Goal: Obtain resource: Obtain resource

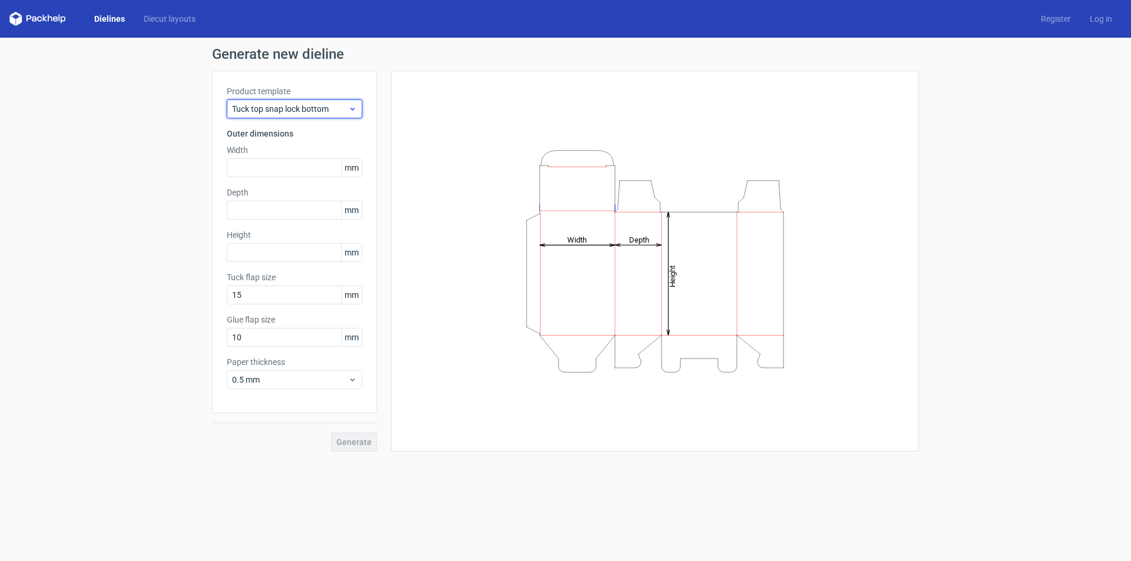
click at [353, 110] on icon at bounding box center [352, 108] width 9 height 9
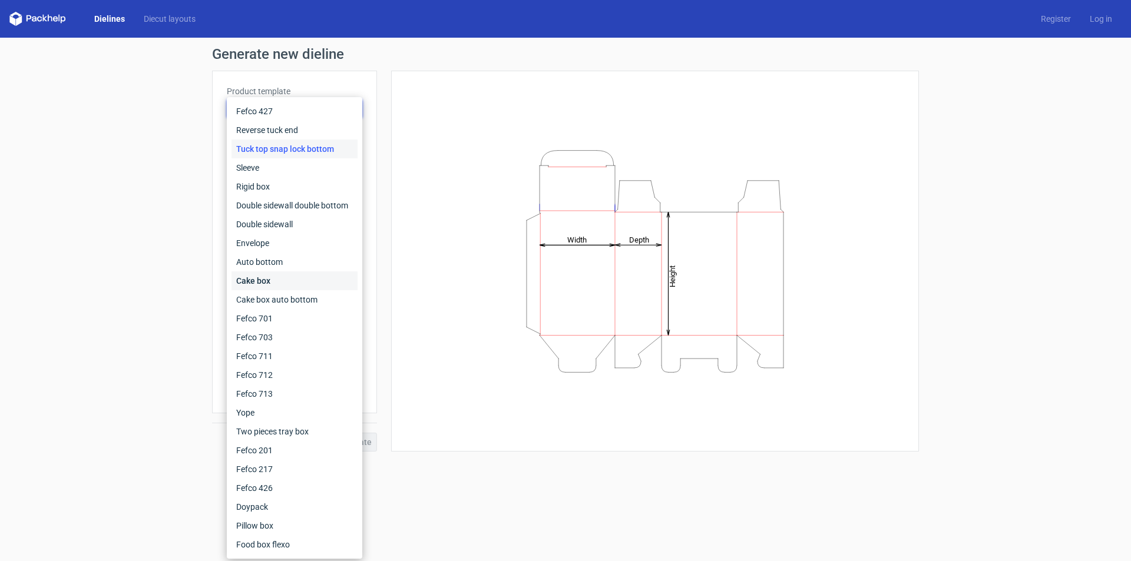
click at [263, 279] on div "Cake box" at bounding box center [295, 281] width 126 height 19
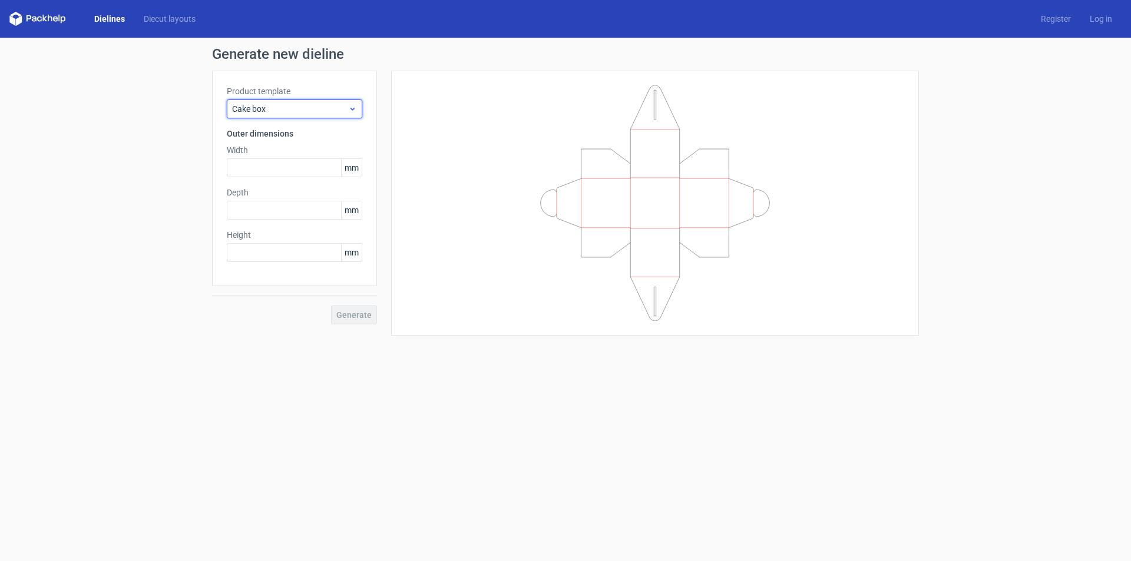
click at [352, 108] on icon at bounding box center [352, 108] width 9 height 9
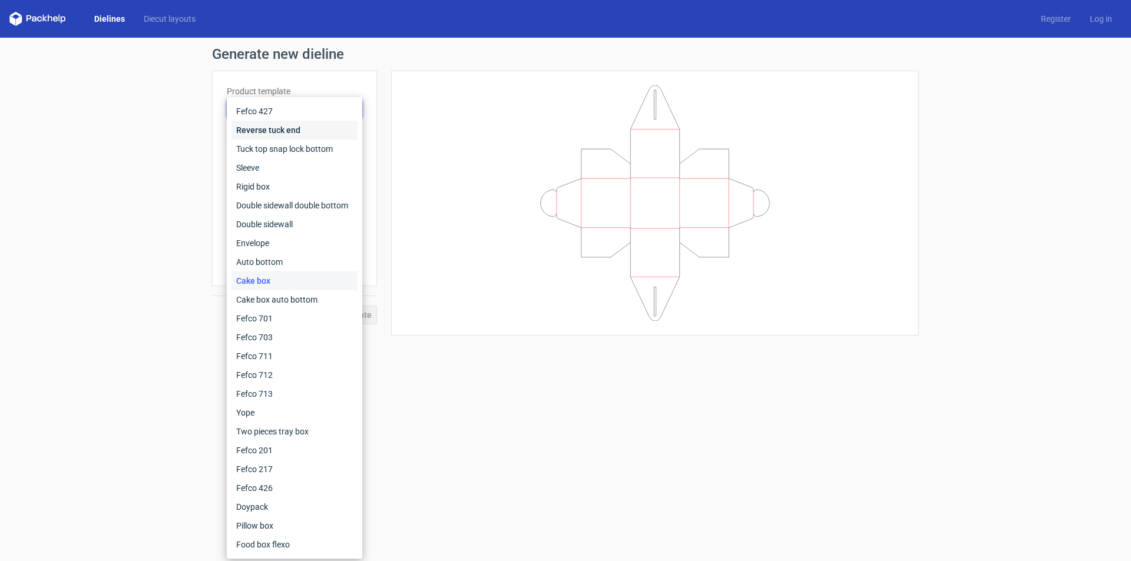
click at [283, 126] on div "Reverse tuck end" at bounding box center [295, 130] width 126 height 19
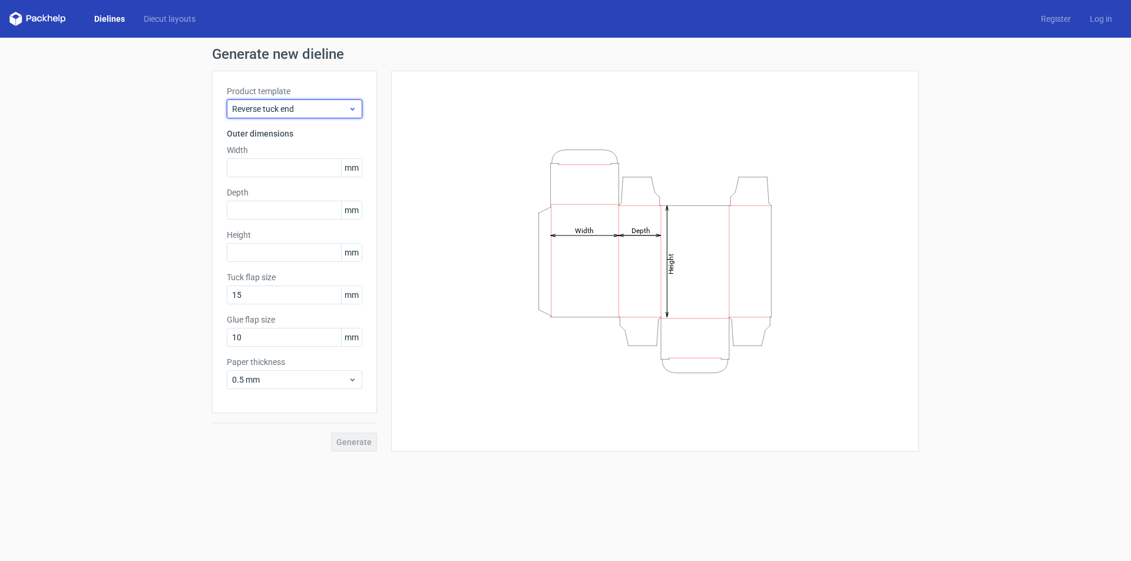
click at [319, 105] on span "Reverse tuck end" at bounding box center [290, 109] width 116 height 12
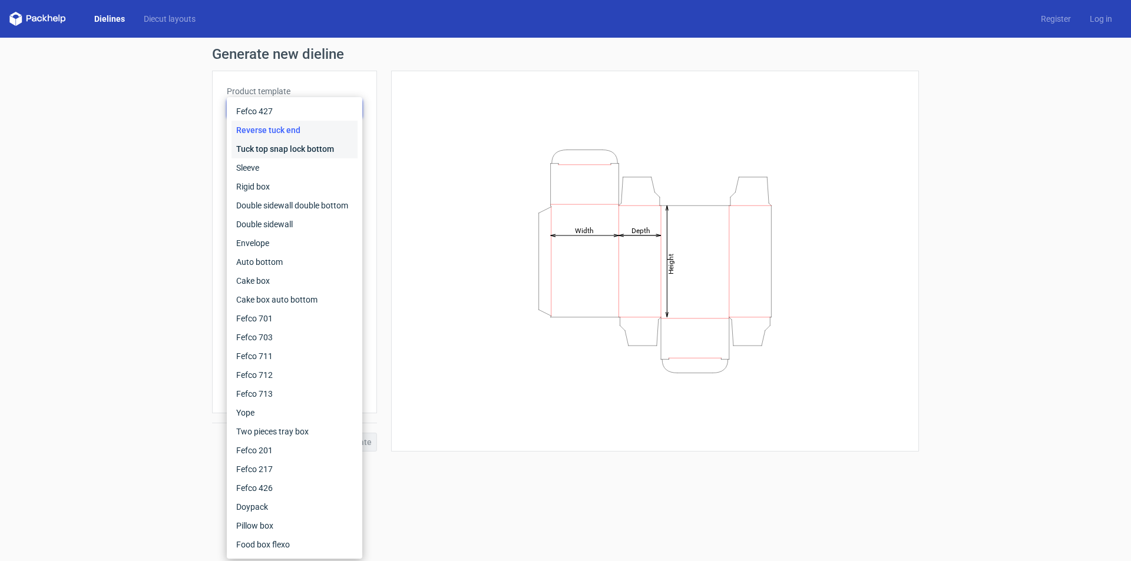
click at [299, 152] on div "Tuck top snap lock bottom" at bounding box center [295, 149] width 126 height 19
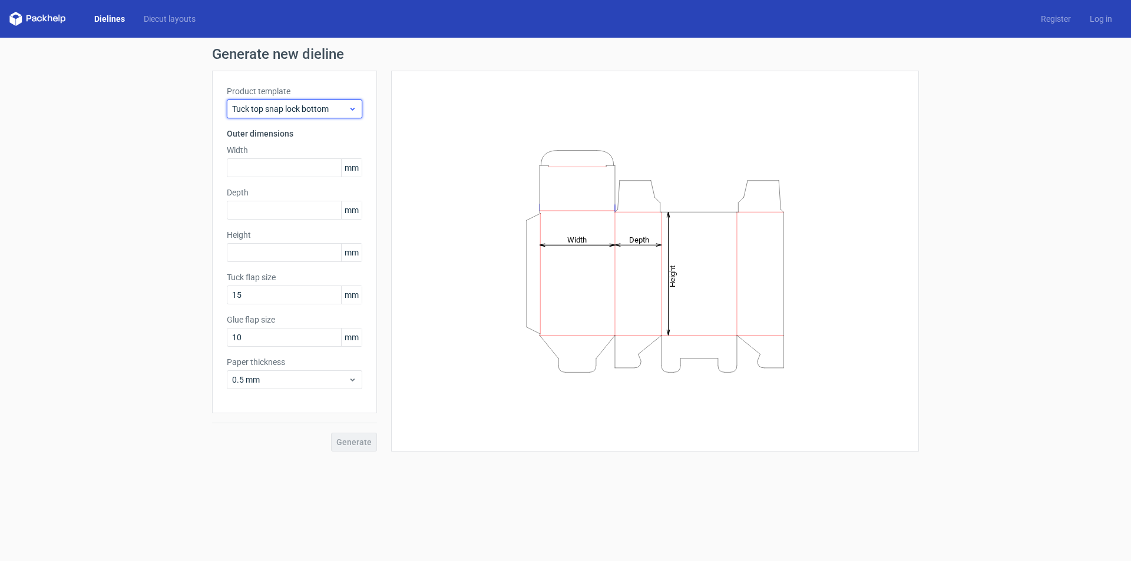
click at [320, 111] on span "Tuck top snap lock bottom" at bounding box center [290, 109] width 116 height 12
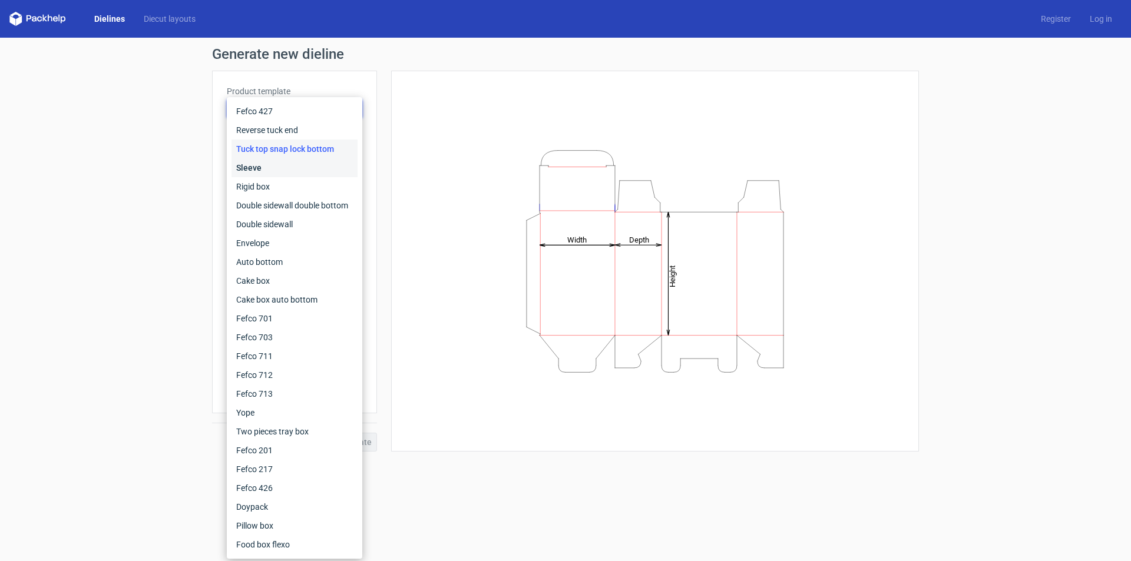
click at [292, 168] on div "Sleeve" at bounding box center [295, 167] width 126 height 19
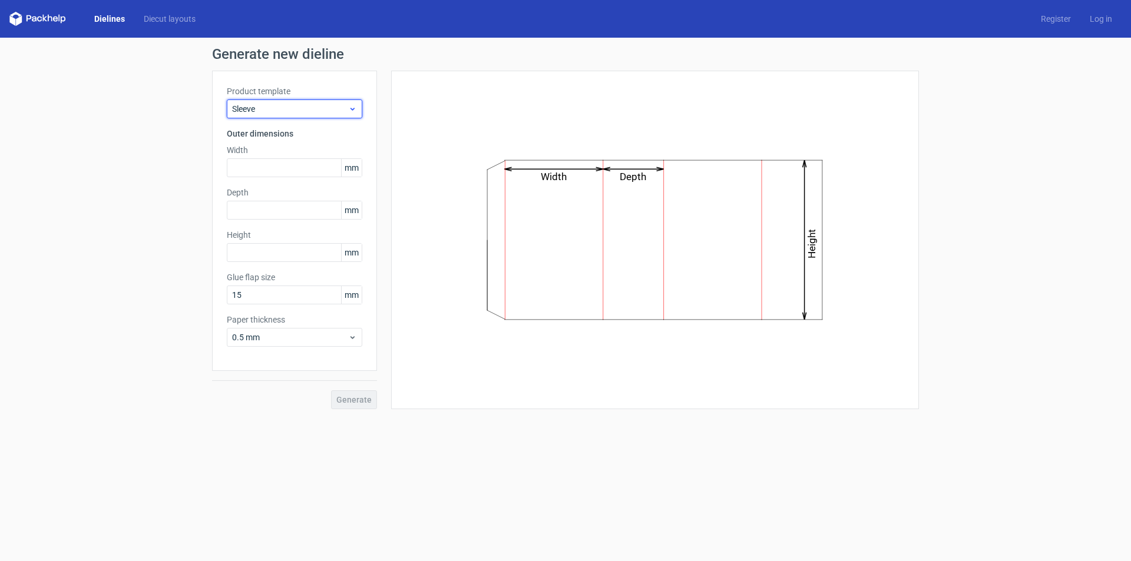
click at [315, 115] on div "Sleeve" at bounding box center [294, 109] width 135 height 19
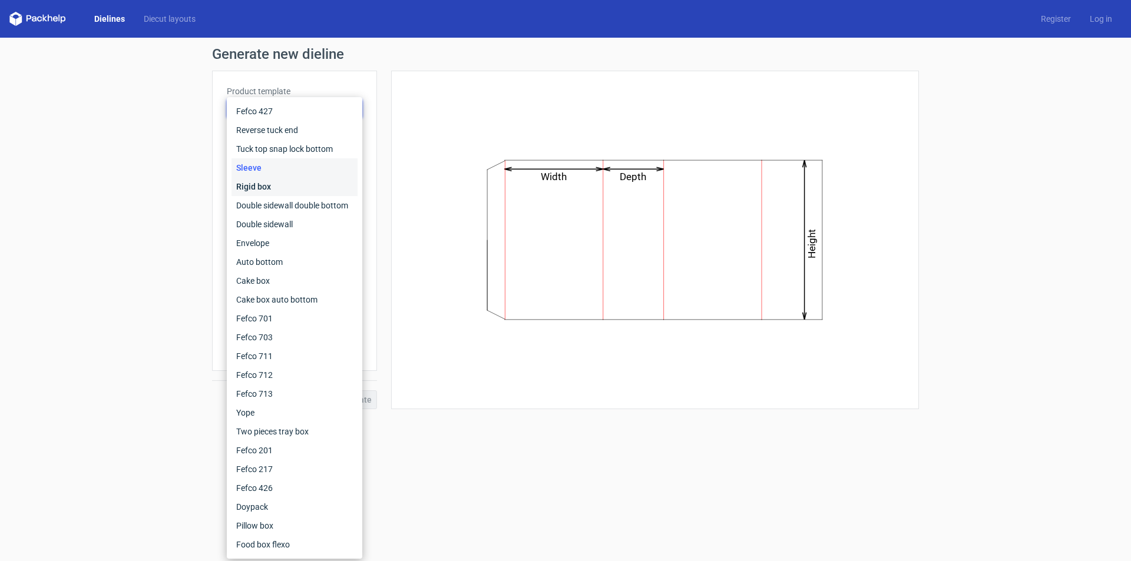
click at [273, 181] on div "Rigid box" at bounding box center [295, 186] width 126 height 19
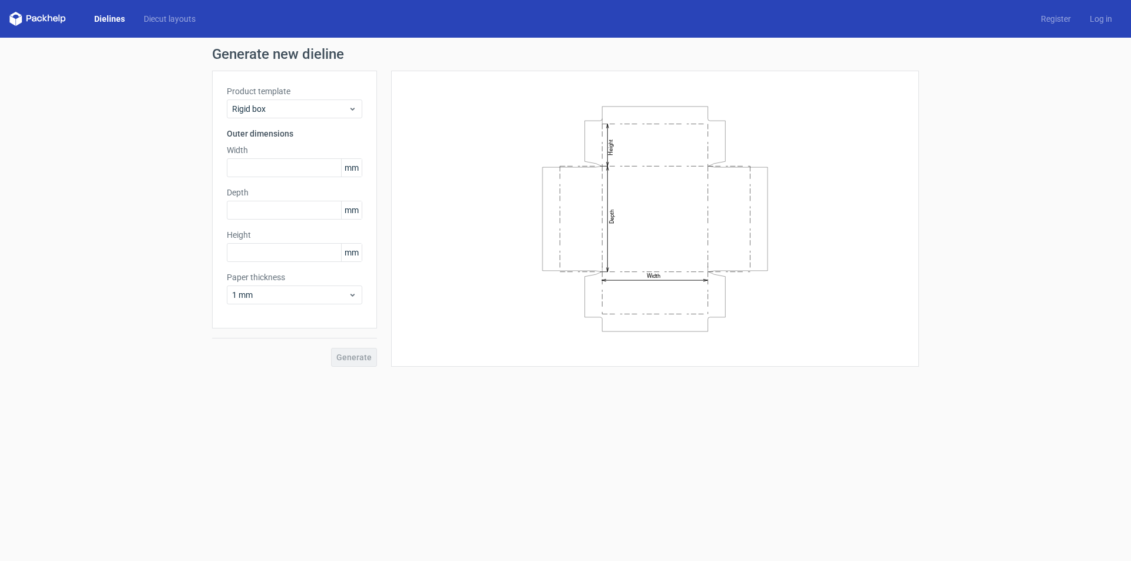
click at [309, 121] on div "Product template Rigid box Outer dimensions Width mm Depth mm Height mm Paper t…" at bounding box center [294, 200] width 165 height 258
click at [316, 109] on span "Rigid box" at bounding box center [290, 109] width 116 height 12
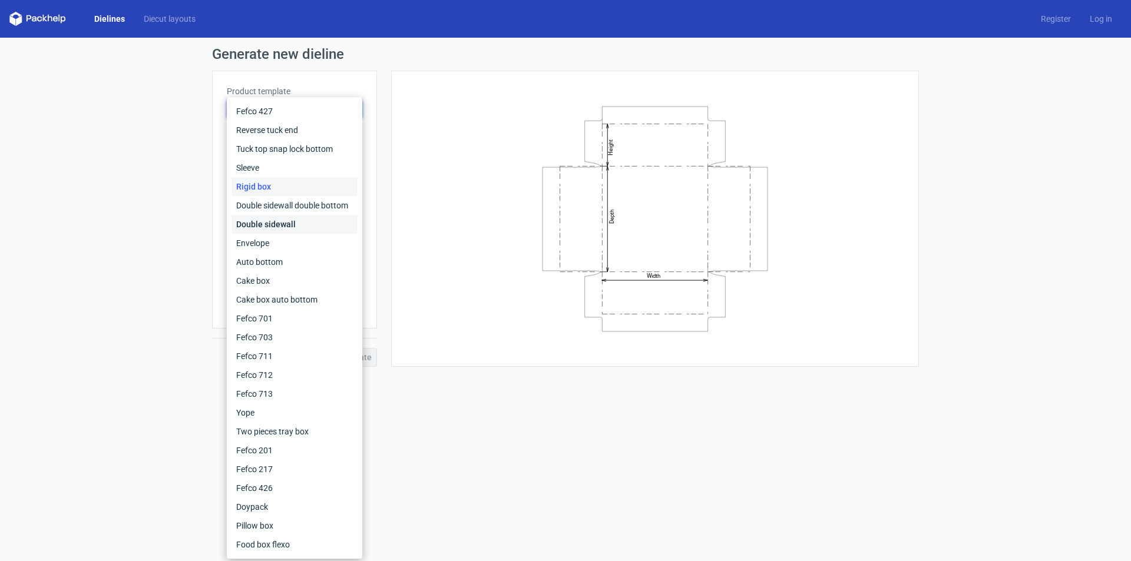
click at [290, 224] on div "Double sidewall" at bounding box center [295, 224] width 126 height 19
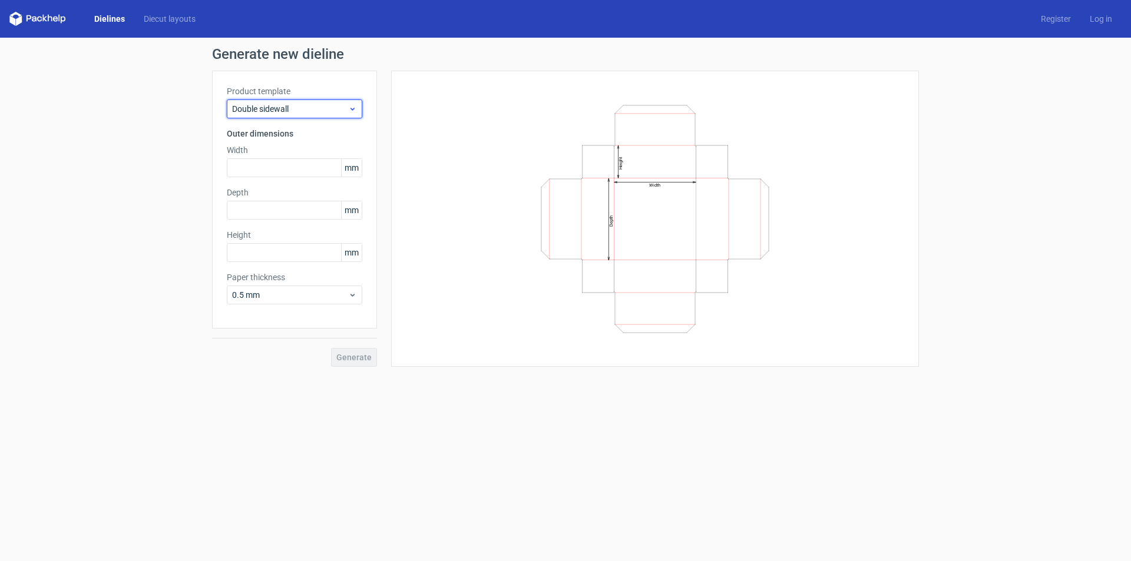
click at [315, 109] on span "Double sidewall" at bounding box center [290, 109] width 116 height 12
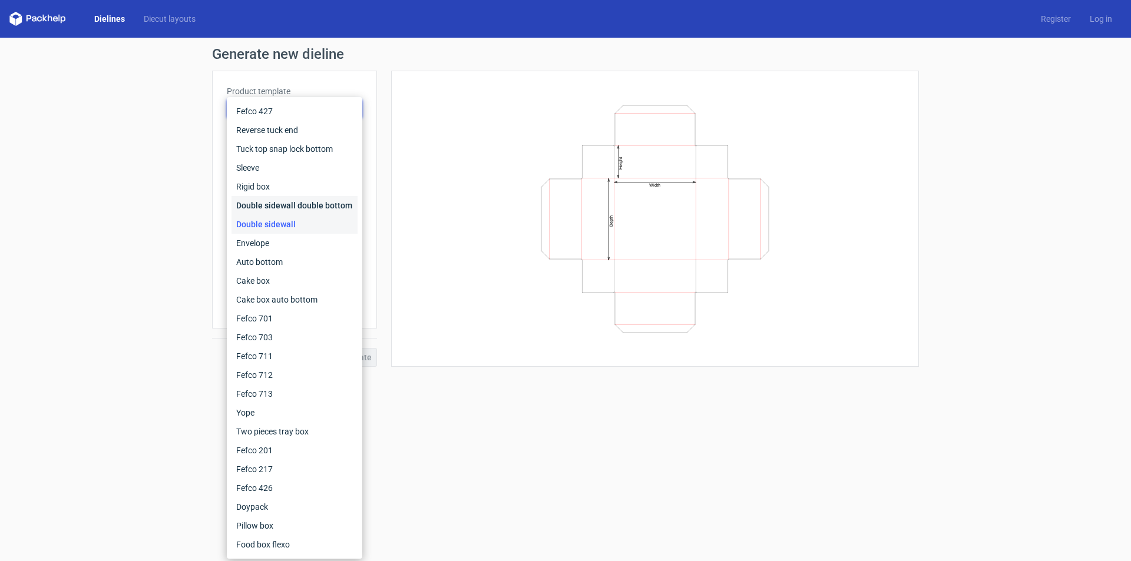
click at [295, 206] on div "Double sidewall double bottom" at bounding box center [295, 205] width 126 height 19
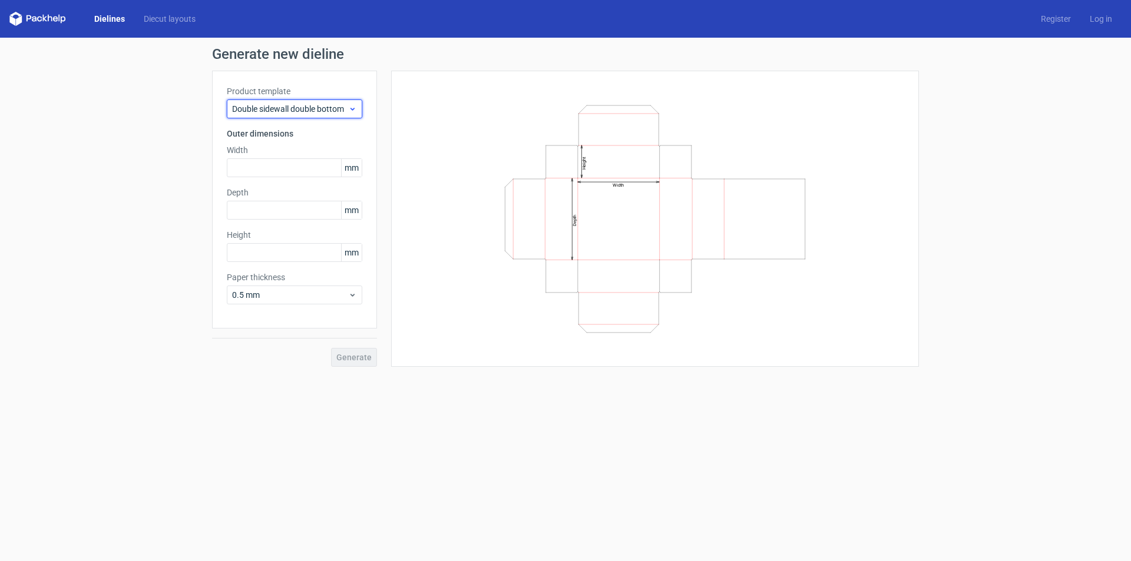
click at [318, 110] on span "Double sidewall double bottom" at bounding box center [290, 109] width 116 height 12
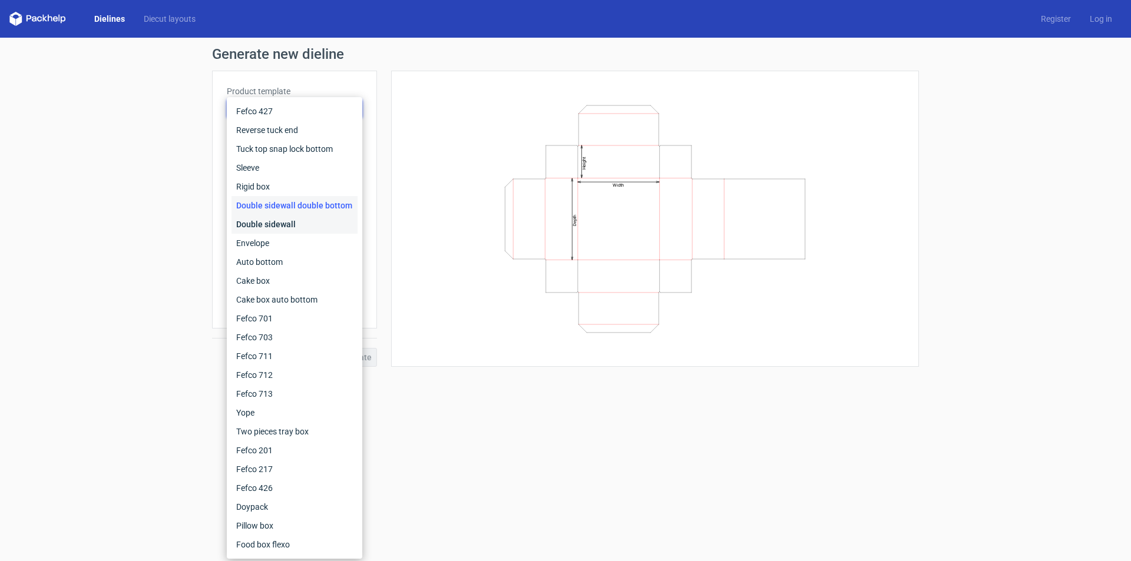
click at [287, 223] on div "Double sidewall" at bounding box center [295, 224] width 126 height 19
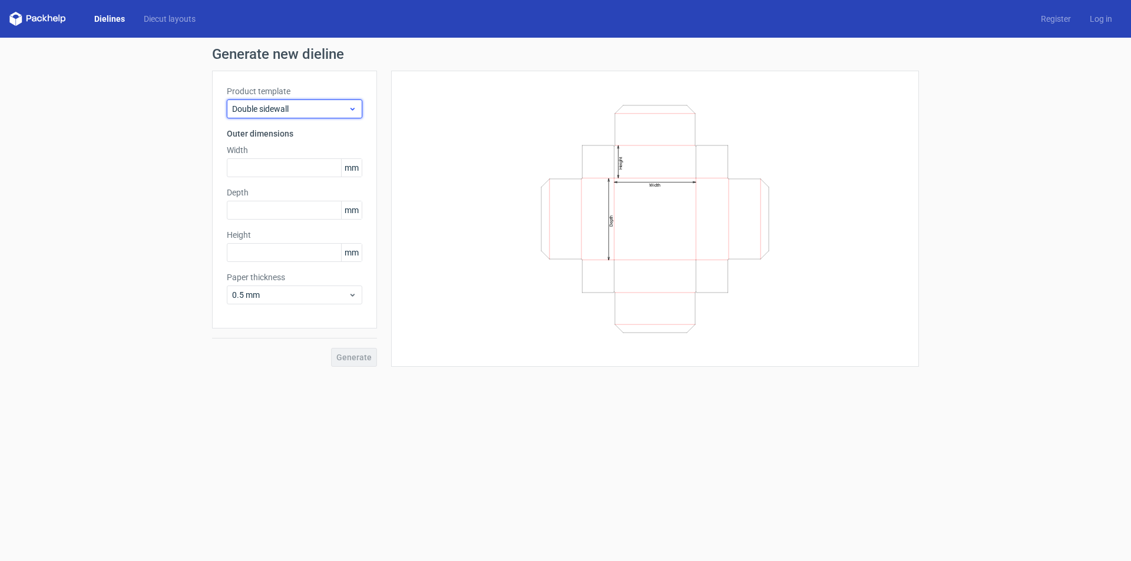
click at [335, 113] on span "Double sidewall" at bounding box center [290, 109] width 116 height 12
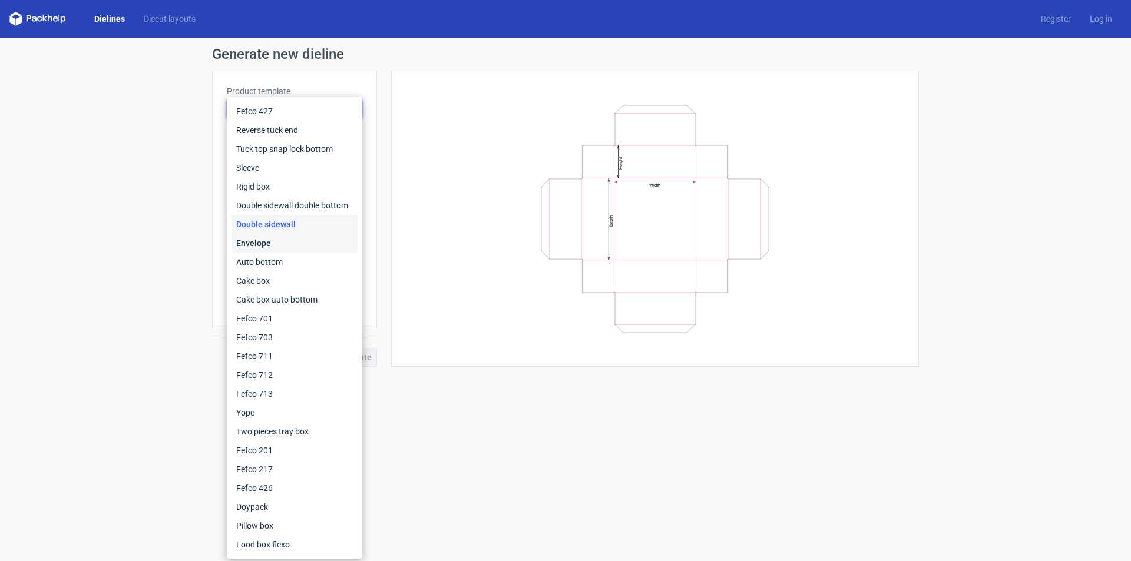
click at [292, 240] on div "Envelope" at bounding box center [295, 243] width 126 height 19
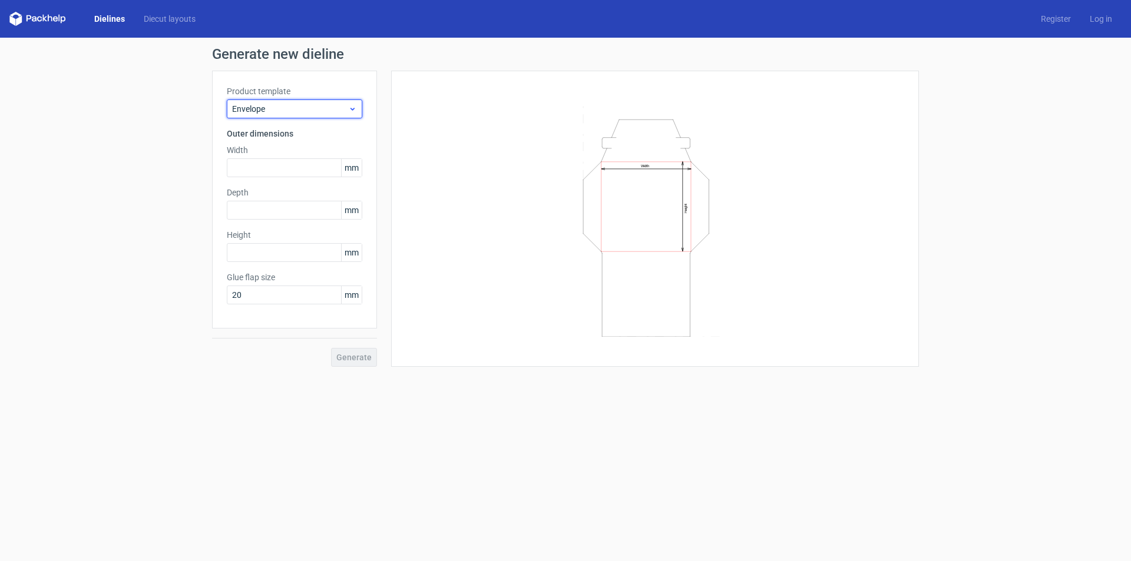
click at [323, 106] on span "Envelope" at bounding box center [290, 109] width 116 height 12
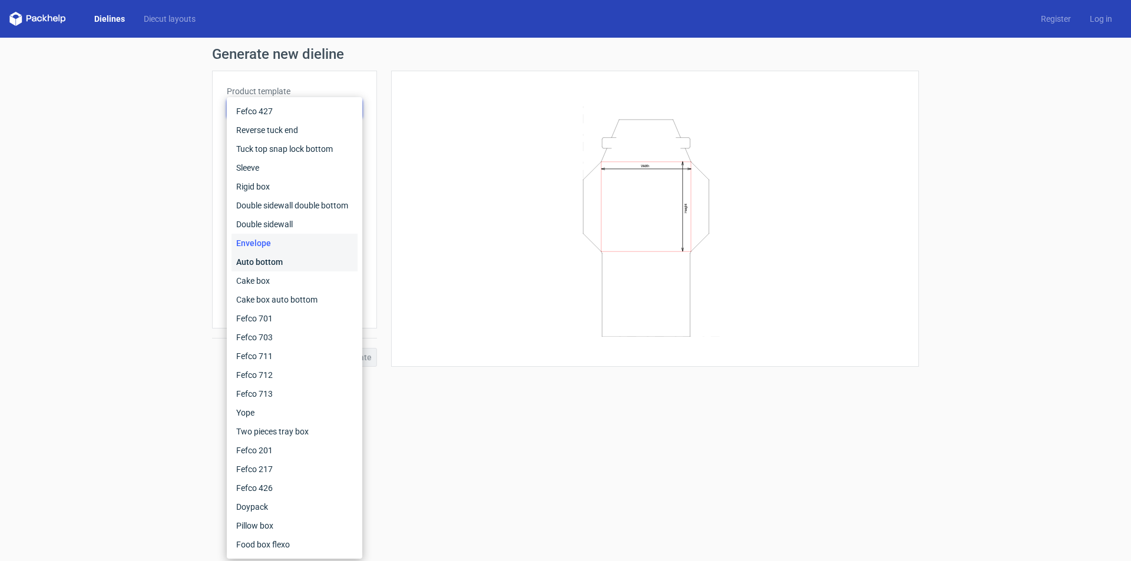
click at [273, 263] on div "Auto bottom" at bounding box center [295, 262] width 126 height 19
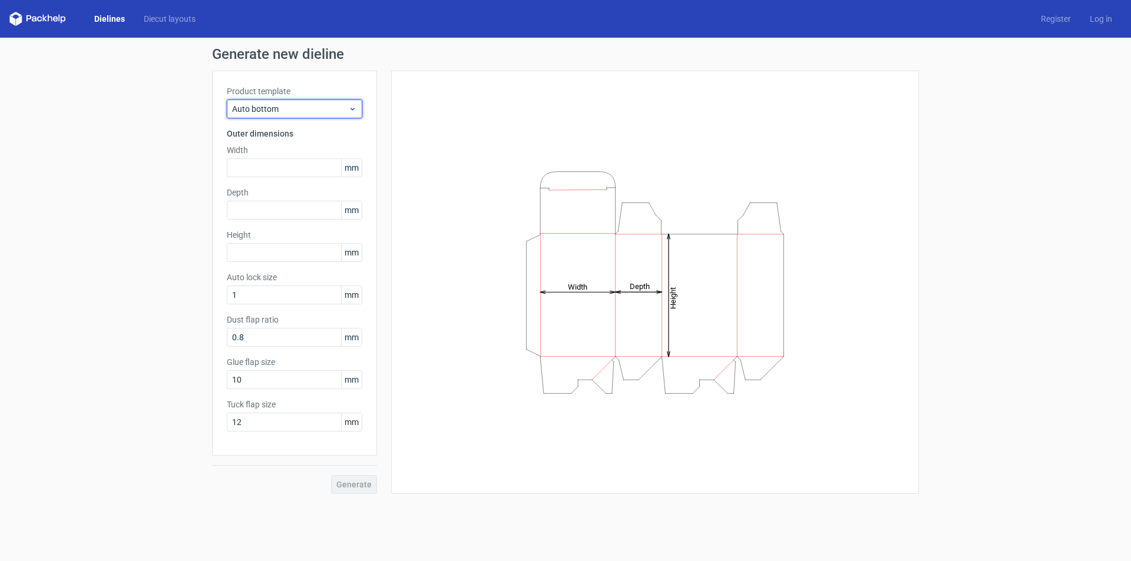
click at [313, 113] on span "Auto bottom" at bounding box center [290, 109] width 116 height 12
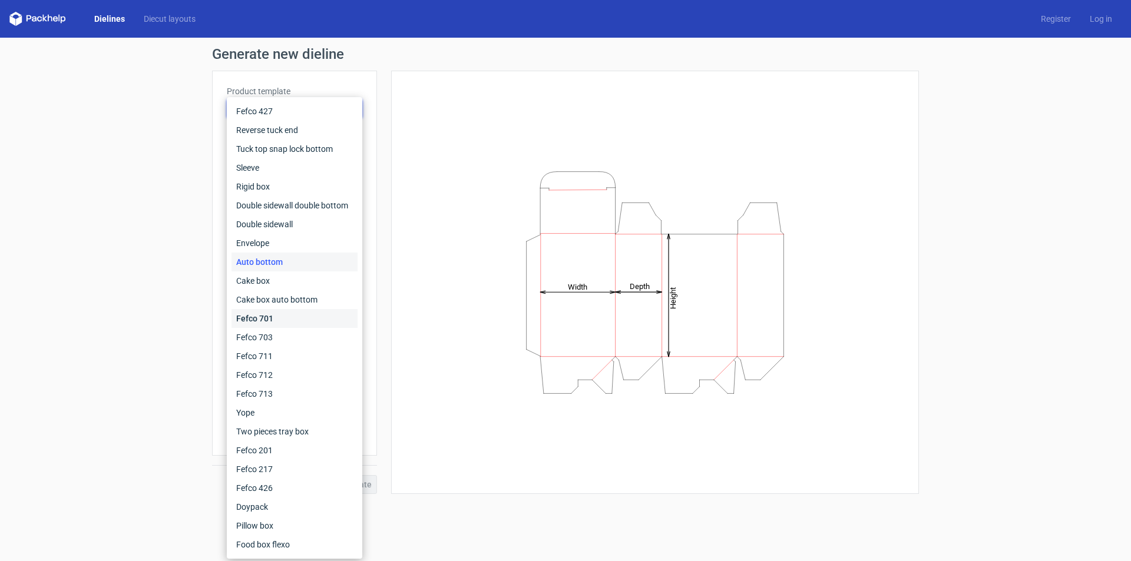
click at [279, 317] on div "Fefco 701" at bounding box center [295, 318] width 126 height 19
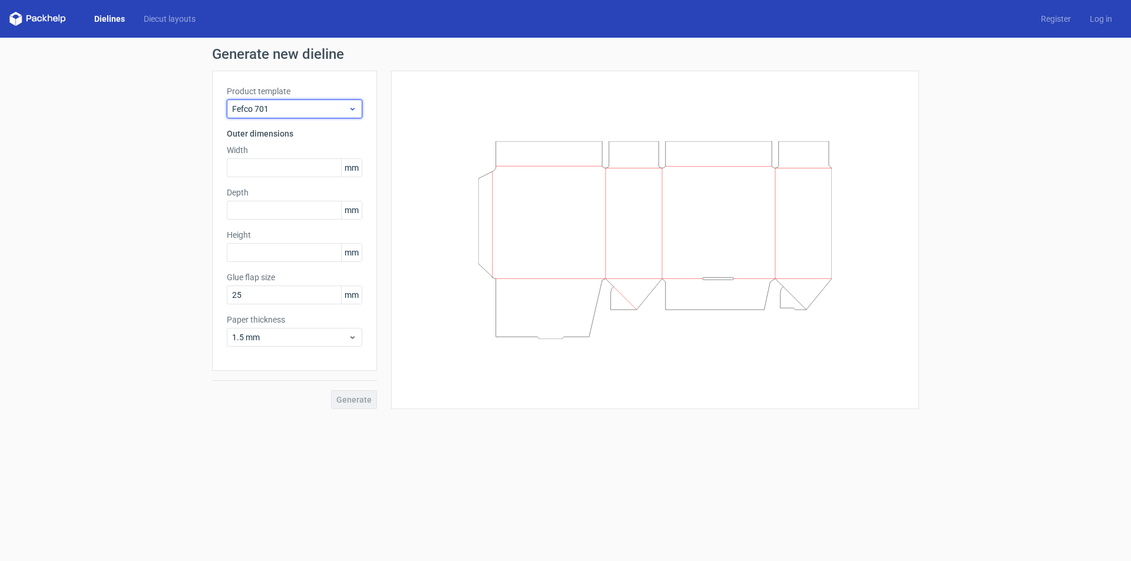
click at [296, 110] on span "Fefco 701" at bounding box center [290, 109] width 116 height 12
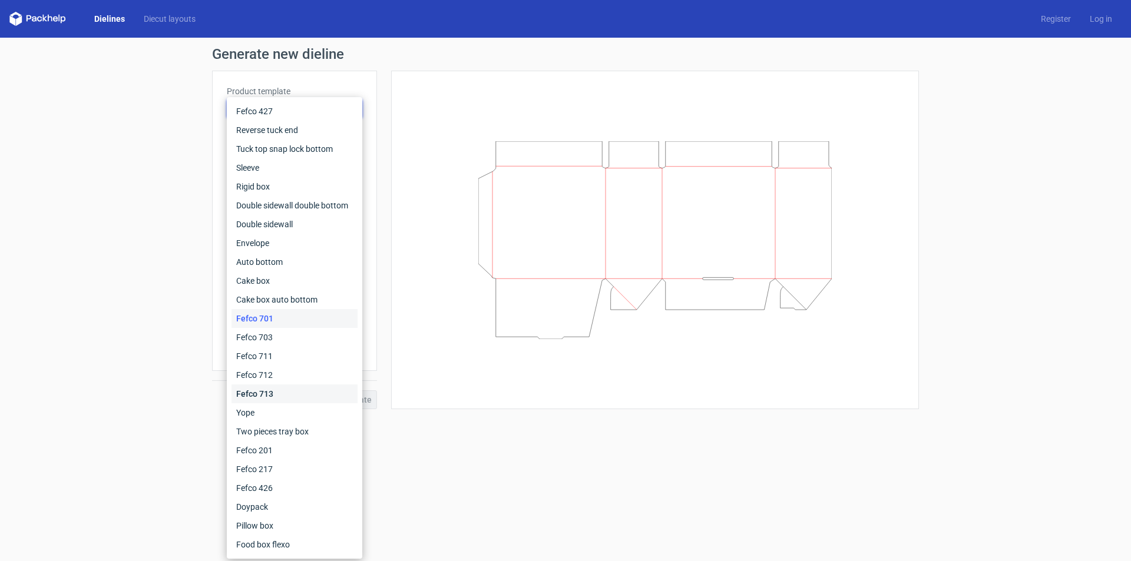
click at [268, 393] on div "Fefco 713" at bounding box center [295, 394] width 126 height 19
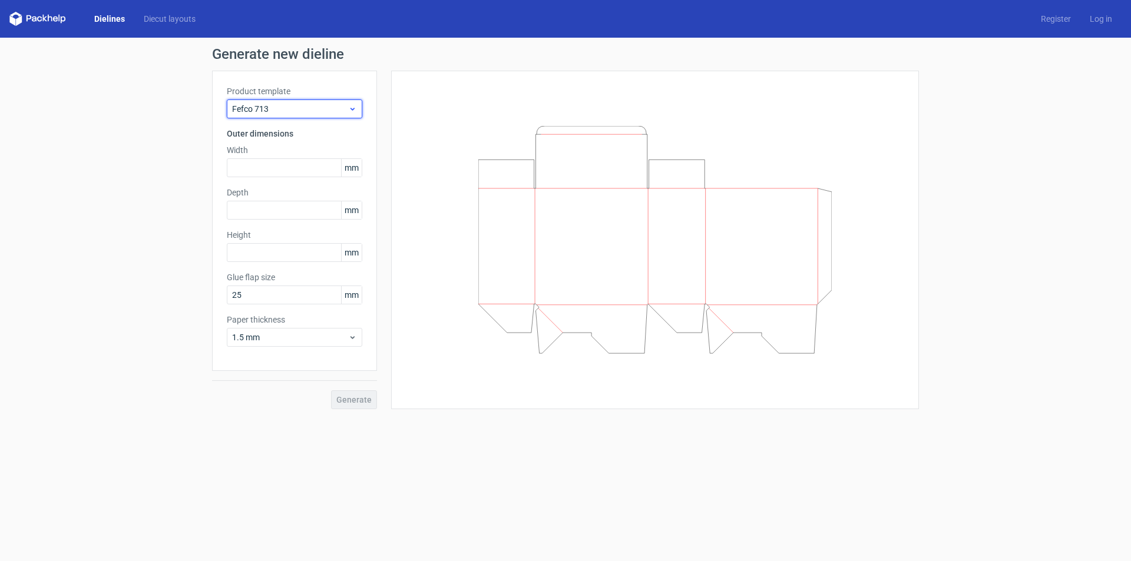
click at [311, 108] on span "Fefco 713" at bounding box center [290, 109] width 116 height 12
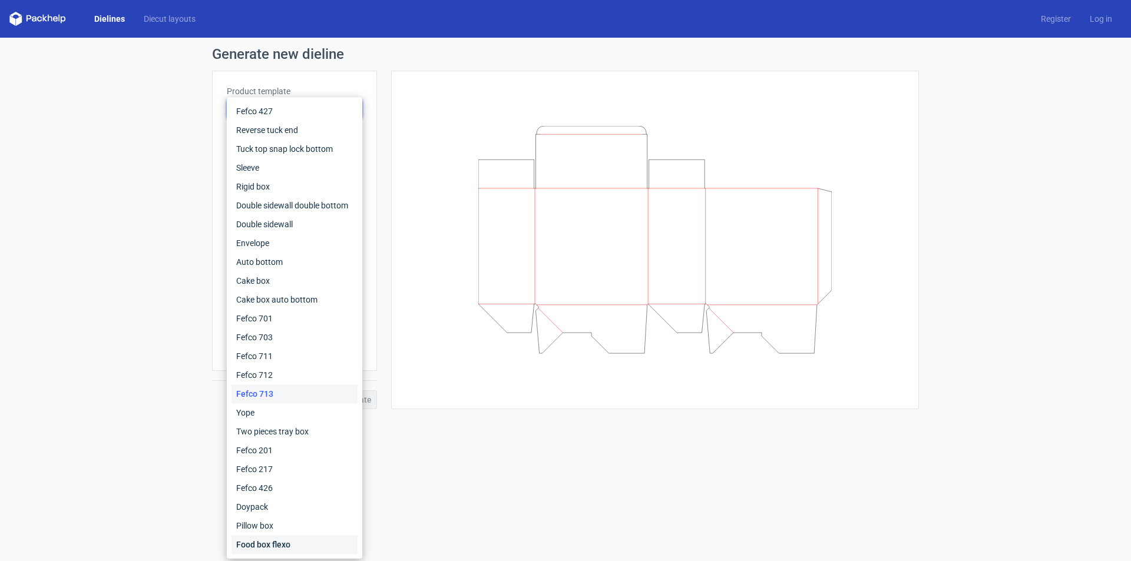
click at [282, 548] on div "Food box flexo" at bounding box center [295, 544] width 126 height 19
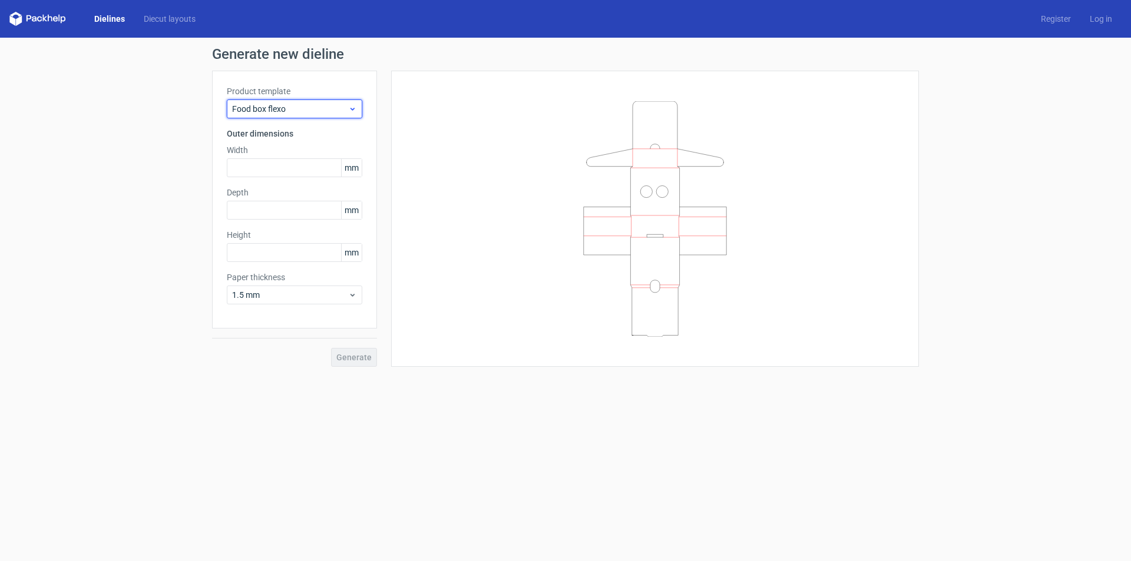
click at [329, 107] on span "Food box flexo" at bounding box center [290, 109] width 116 height 12
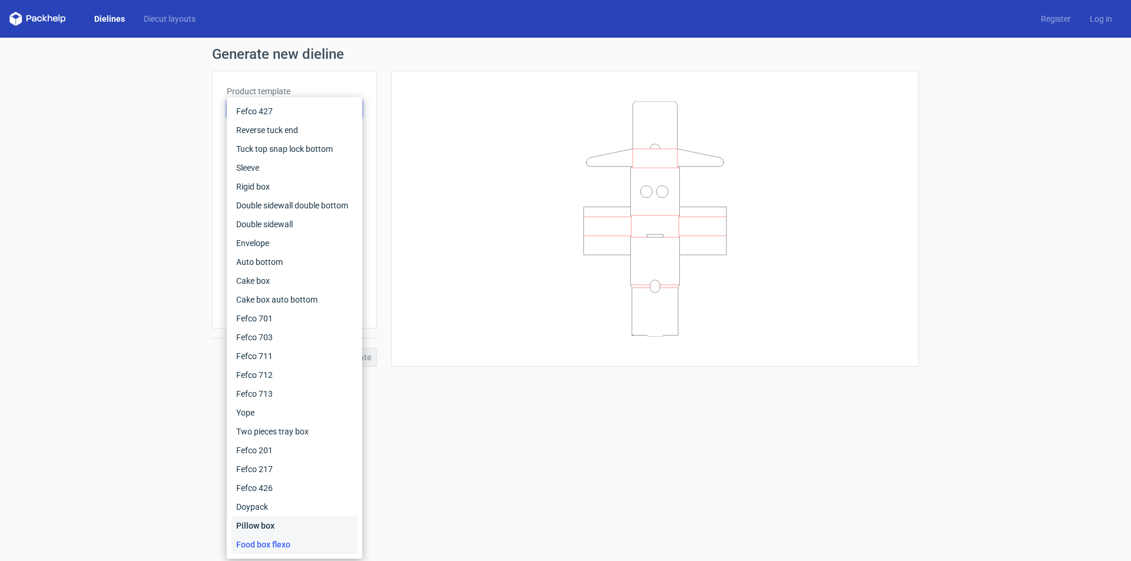
click at [262, 522] on div "Pillow box" at bounding box center [295, 526] width 126 height 19
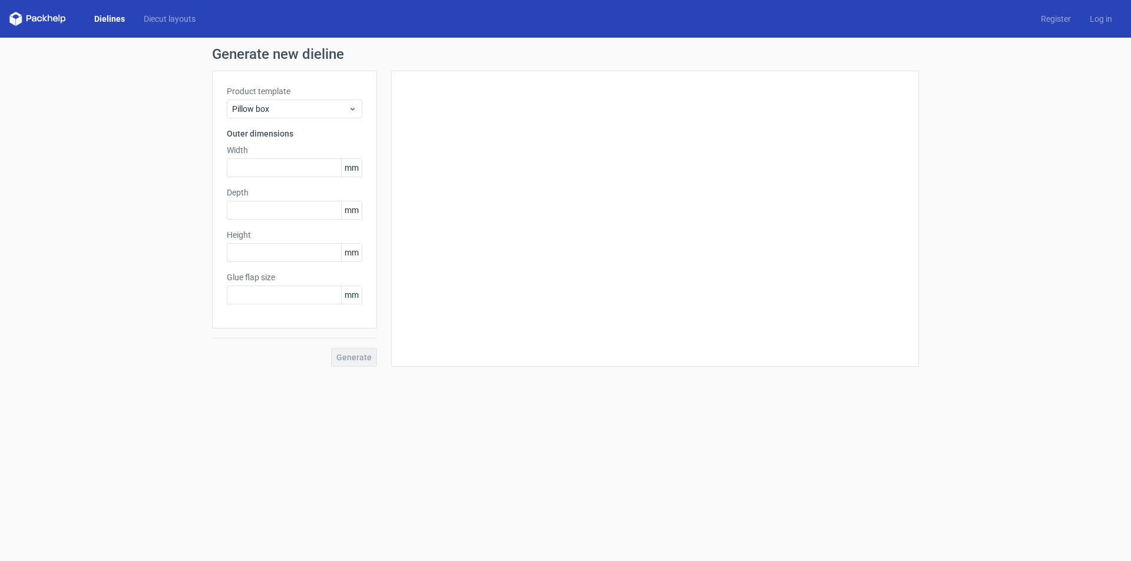
type input "20"
click at [311, 108] on span "Pillow box" at bounding box center [290, 109] width 116 height 12
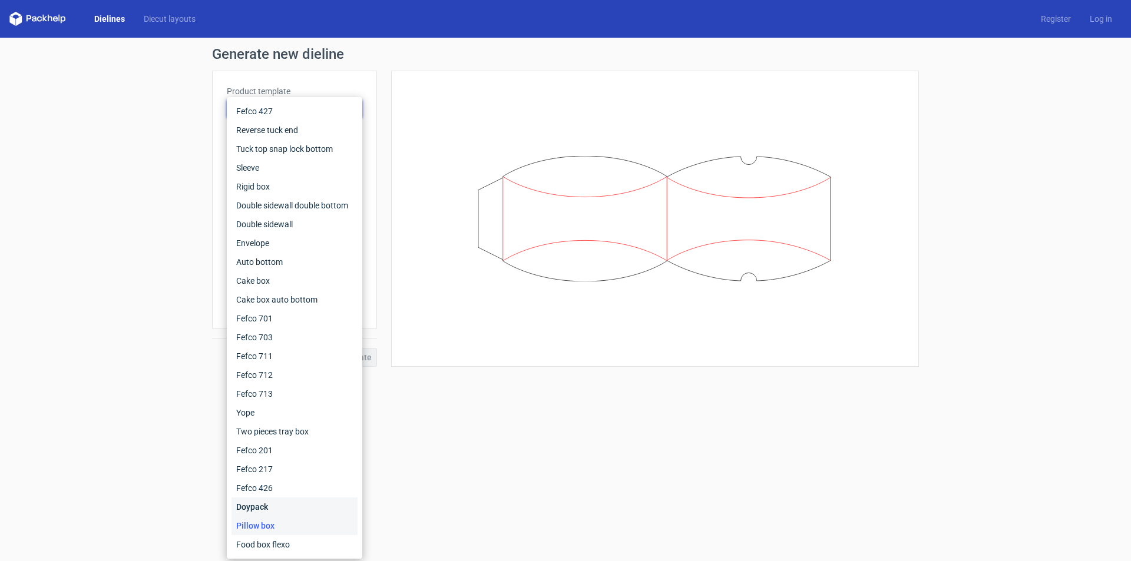
click at [280, 504] on div "Doypack" at bounding box center [295, 507] width 126 height 19
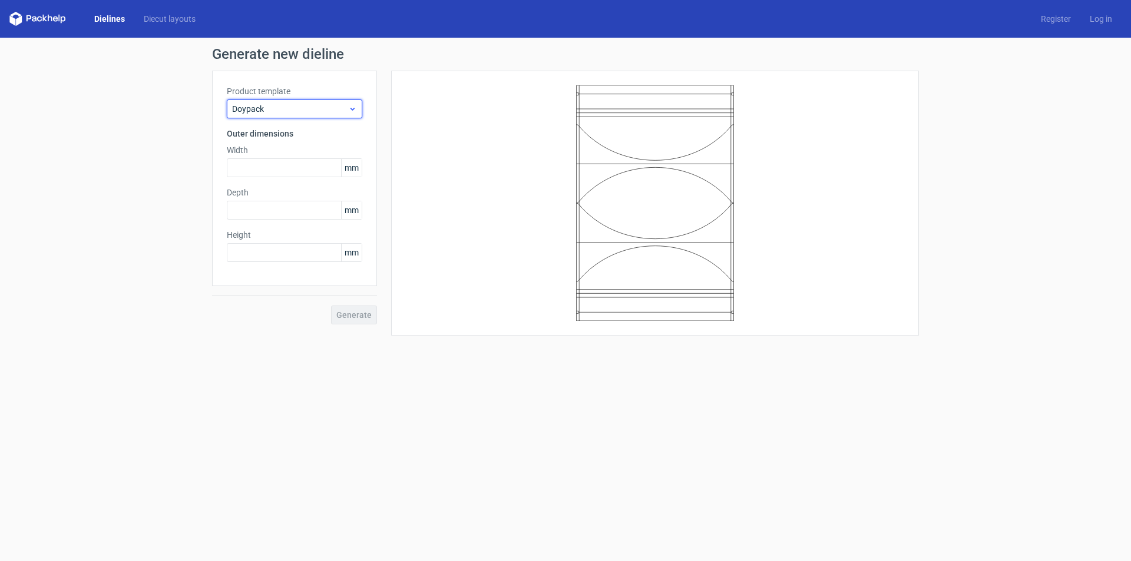
click at [318, 102] on div "Doypack" at bounding box center [294, 109] width 135 height 19
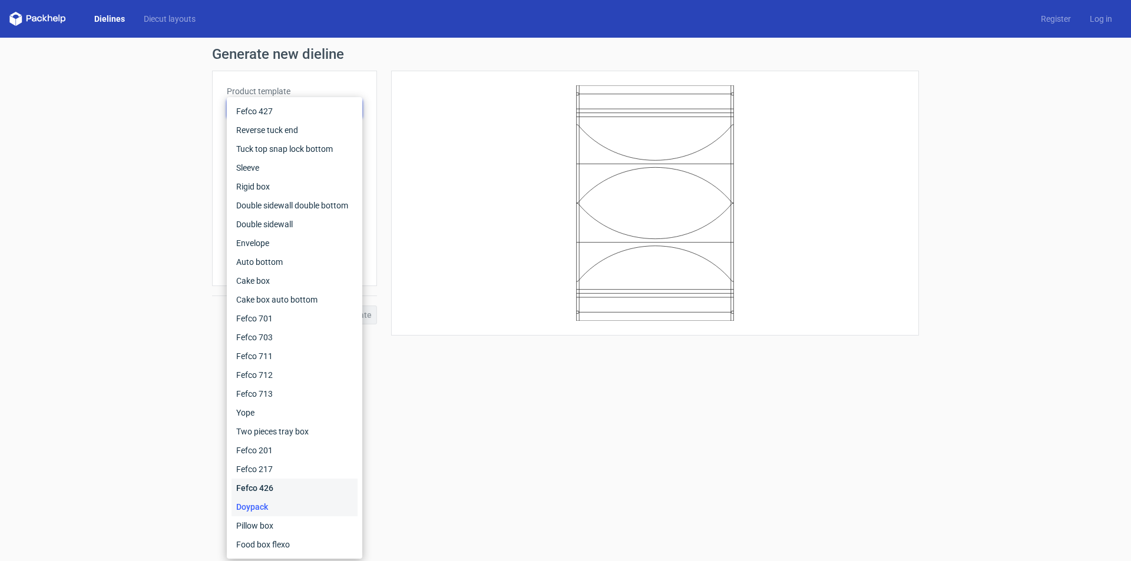
click at [273, 481] on div "Fefco 426" at bounding box center [295, 488] width 126 height 19
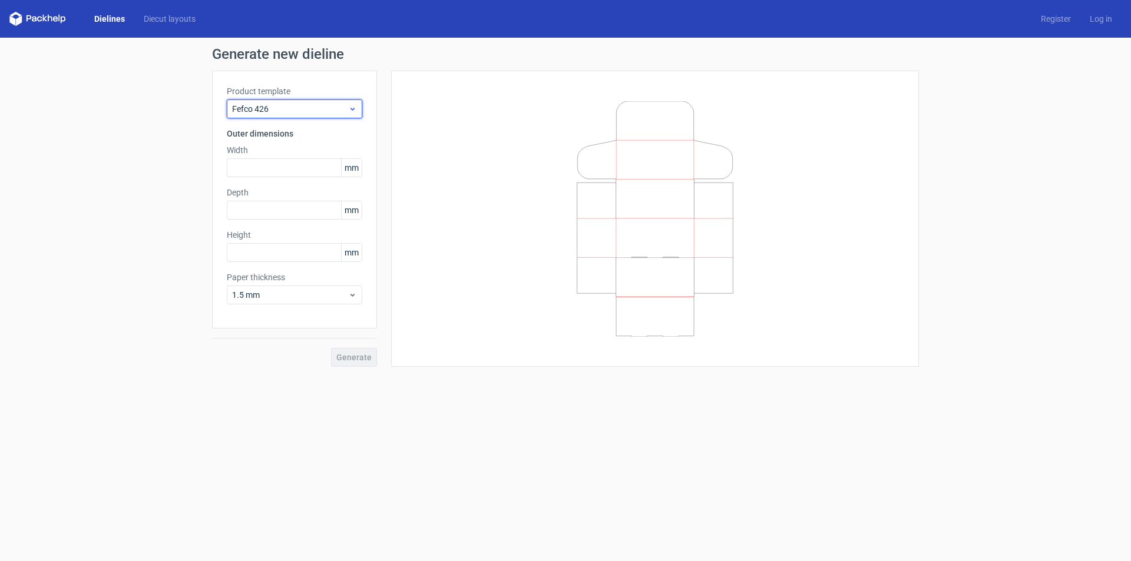
click at [295, 114] on span "Fefco 426" at bounding box center [290, 109] width 116 height 12
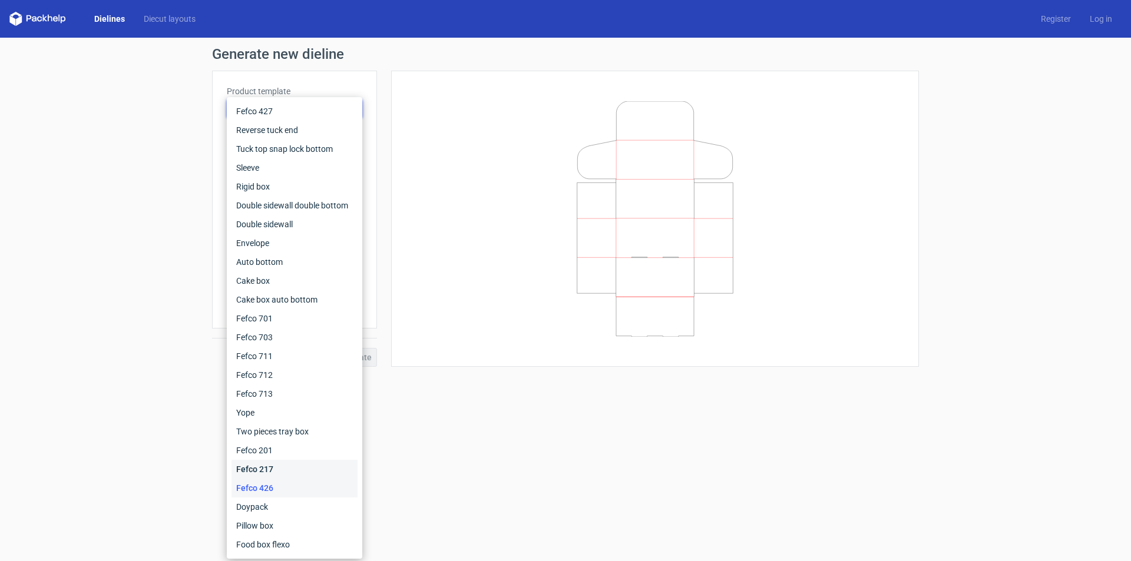
click at [279, 469] on div "Fefco 217" at bounding box center [295, 469] width 126 height 19
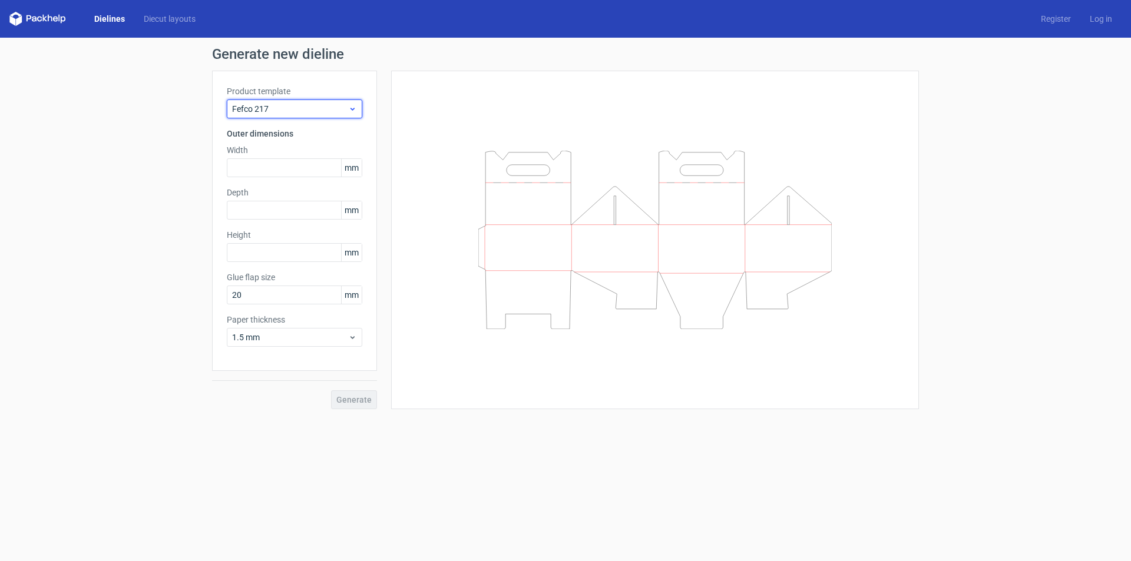
click at [342, 109] on span "Fefco 217" at bounding box center [290, 109] width 116 height 12
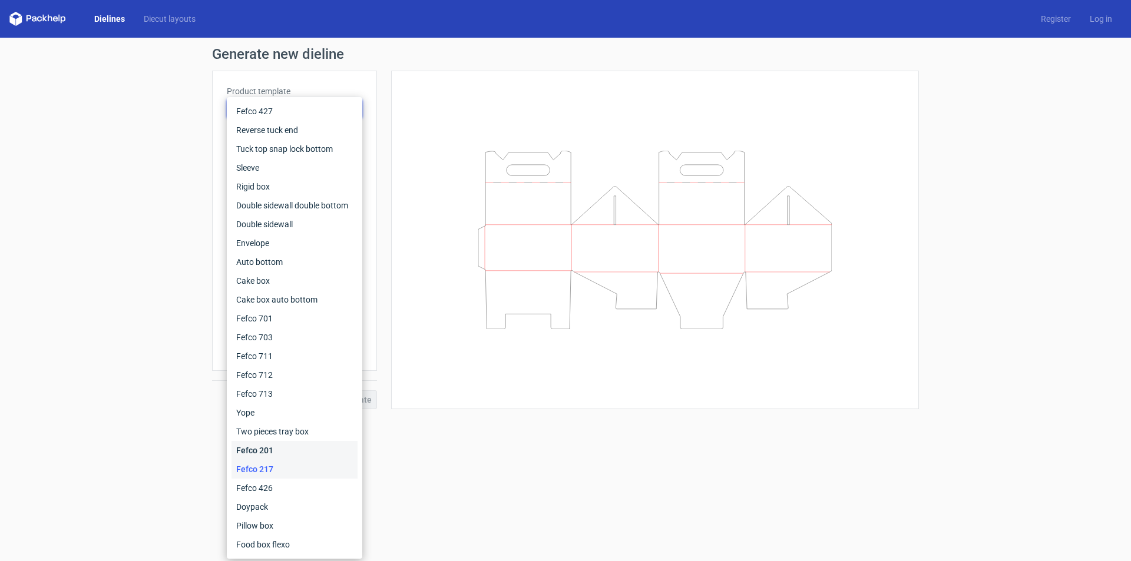
click at [282, 447] on div "Fefco 201" at bounding box center [295, 450] width 126 height 19
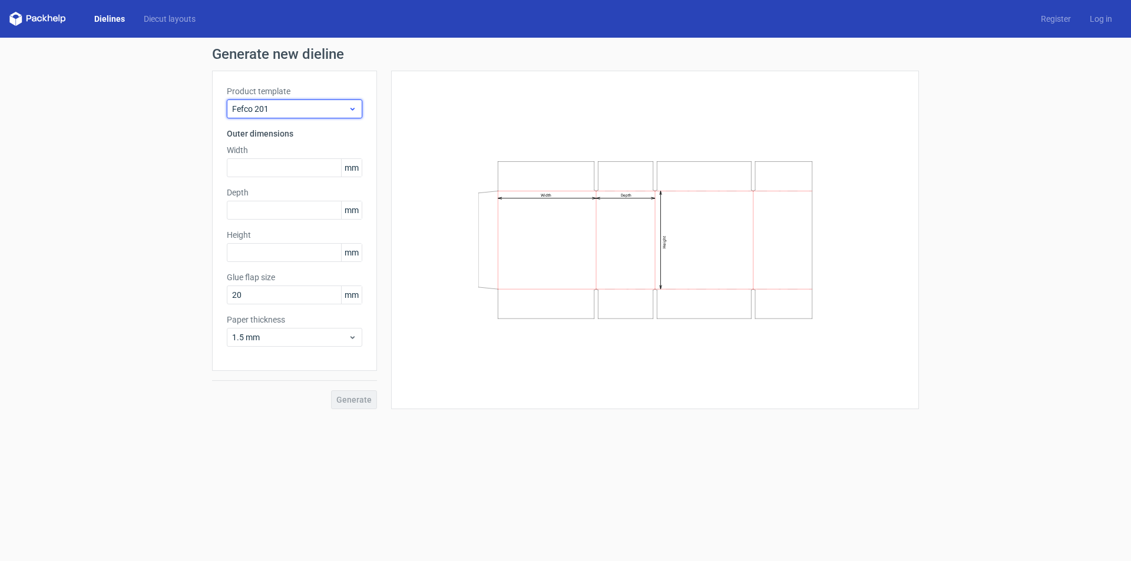
click at [353, 104] on div "Fefco 201" at bounding box center [294, 109] width 135 height 19
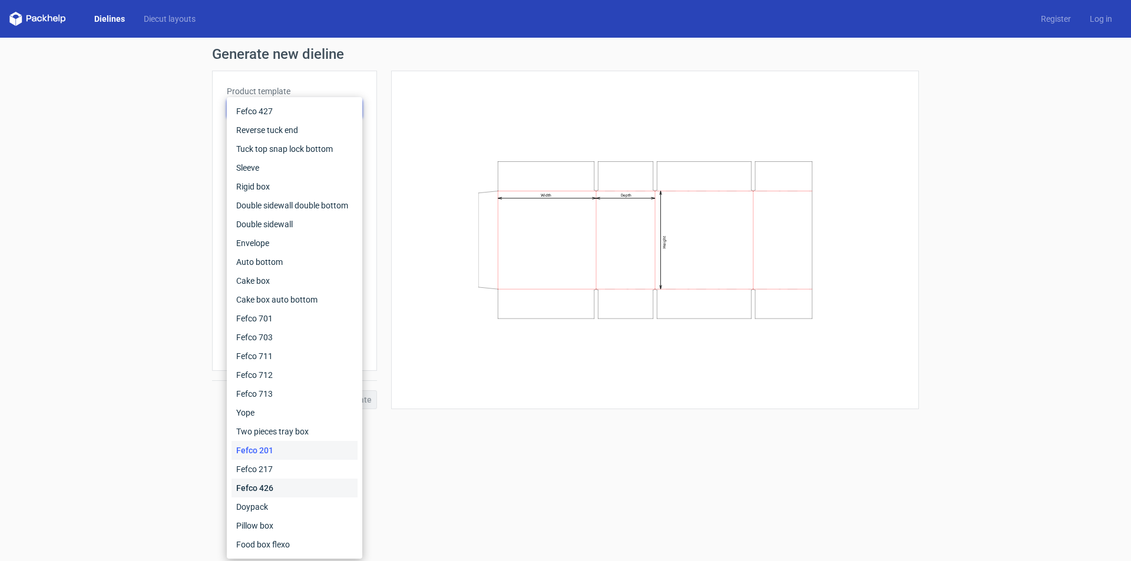
click at [269, 488] on div "Fefco 426" at bounding box center [295, 488] width 126 height 19
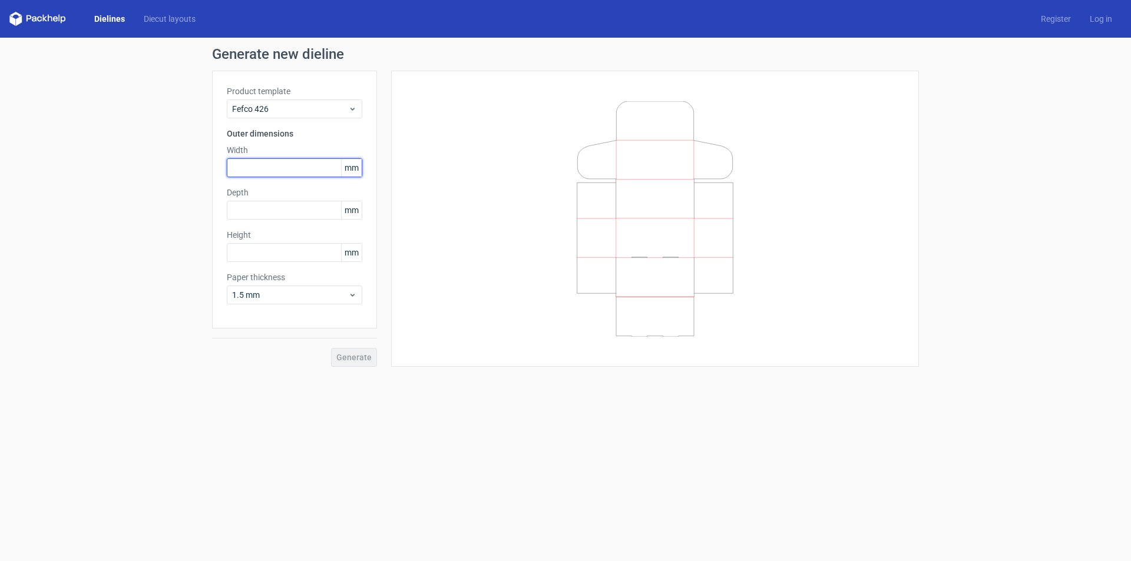
click at [329, 166] on input "text" at bounding box center [294, 167] width 135 height 19
click at [346, 167] on span "mm" at bounding box center [351, 168] width 21 height 18
drag, startPoint x: 343, startPoint y: 167, endPoint x: 362, endPoint y: 167, distance: 18.8
click at [362, 167] on div "Product template Fefco 426 Outer dimensions Width mm Depth mm Height mm Paper t…" at bounding box center [294, 200] width 165 height 258
click at [269, 169] on input "text" at bounding box center [294, 167] width 135 height 19
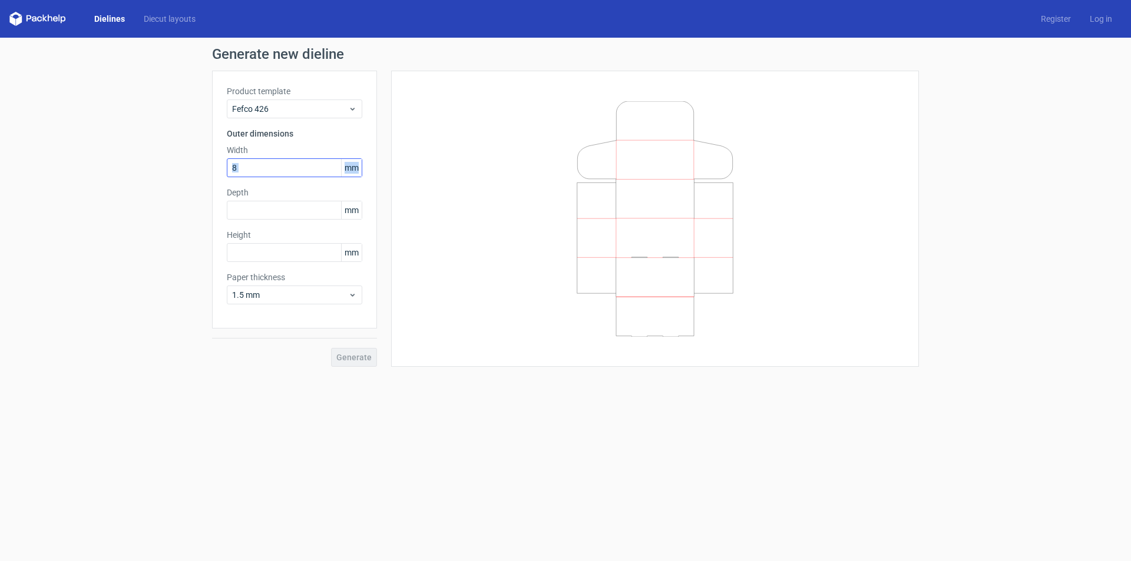
drag, startPoint x: 357, startPoint y: 167, endPoint x: 296, endPoint y: 166, distance: 60.7
click at [297, 166] on div "8 mm" at bounding box center [294, 167] width 135 height 19
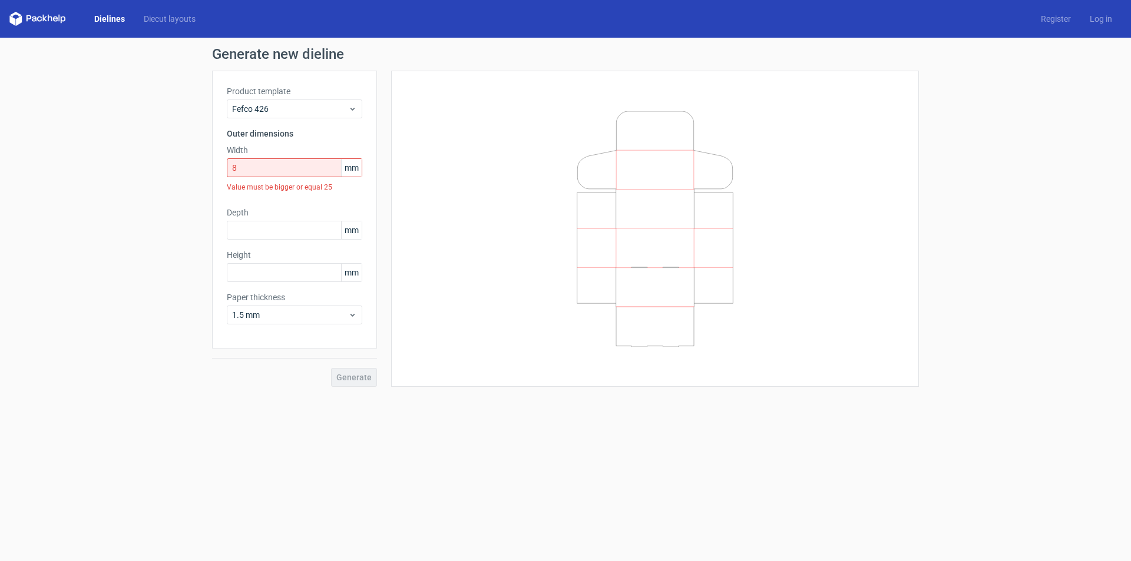
click at [175, 191] on div "Generate new dieline Product template Fefco 426 Outer dimensions Width 8 mm Val…" at bounding box center [565, 217] width 1131 height 359
drag, startPoint x: 258, startPoint y: 168, endPoint x: 185, endPoint y: 167, distance: 73.1
click at [191, 168] on div "Generate new dieline Product template Fefco 426 Outer dimensions Width 8 mm Val…" at bounding box center [565, 217] width 1131 height 359
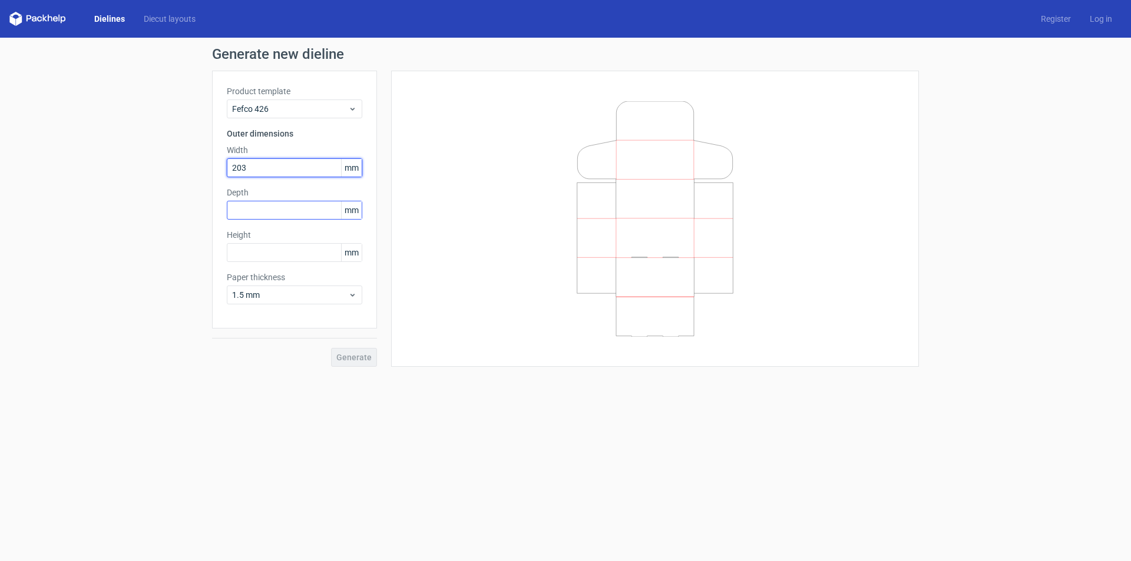
type input "203"
click at [286, 208] on input "text" at bounding box center [294, 210] width 135 height 19
type input "101"
click at [285, 259] on input "text" at bounding box center [294, 252] width 135 height 19
type input "76"
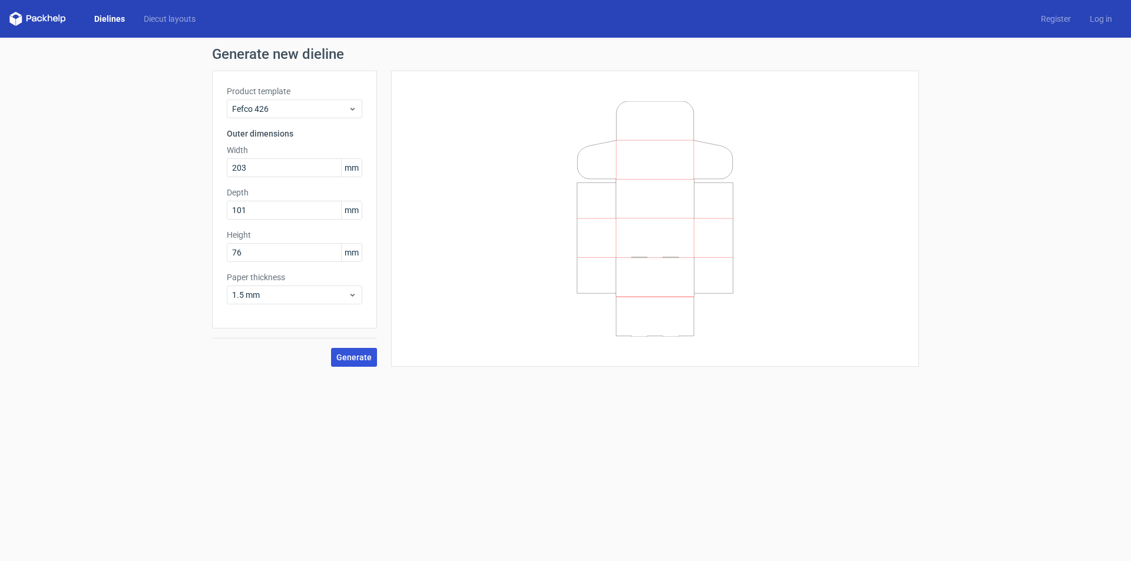
click at [358, 361] on span "Generate" at bounding box center [353, 357] width 35 height 8
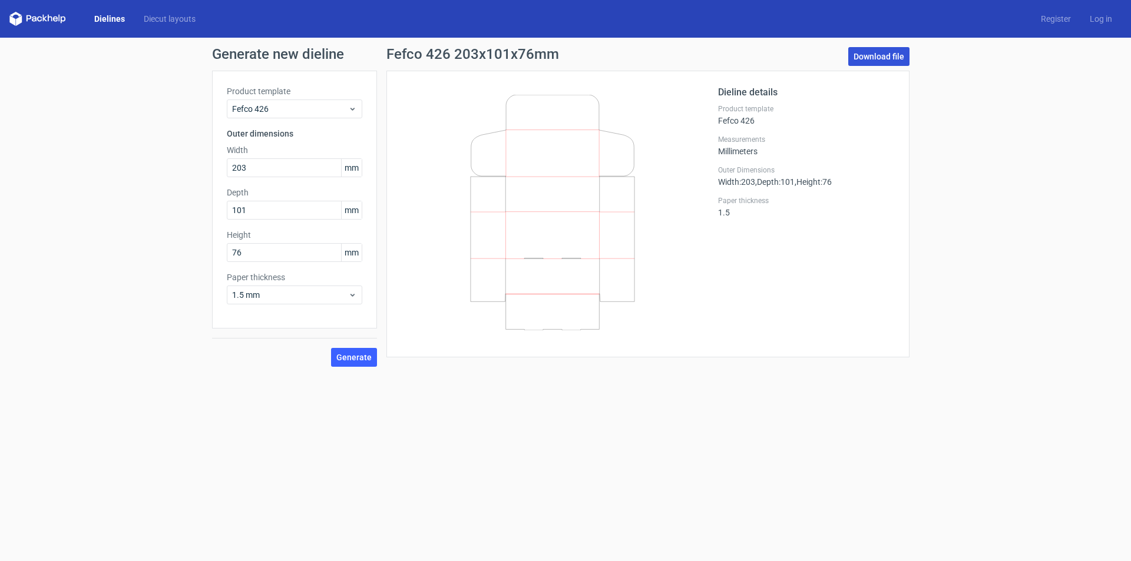
click at [869, 55] on link "Download file" at bounding box center [878, 56] width 61 height 19
